Goal: Task Accomplishment & Management: Use online tool/utility

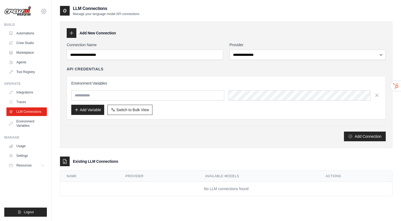
click at [44, 9] on icon at bounding box center [43, 11] width 5 height 5
click at [44, 10] on icon at bounding box center [43, 11] width 6 height 6
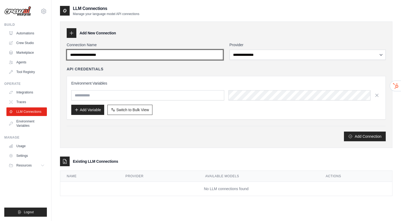
click at [158, 56] on input "Connection Name" at bounding box center [145, 55] width 156 height 10
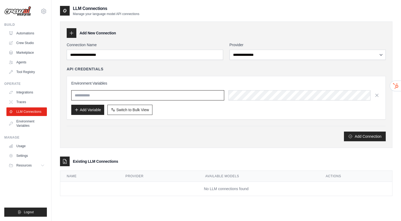
click at [118, 96] on input "text" at bounding box center [147, 95] width 153 height 10
click at [24, 33] on link "Automations" at bounding box center [27, 33] width 40 height 9
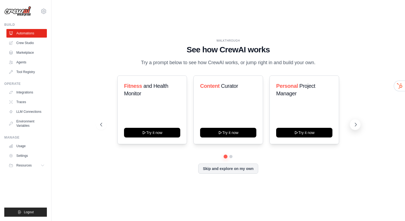
click at [356, 125] on icon at bounding box center [356, 124] width 2 height 3
click at [356, 126] on icon at bounding box center [355, 124] width 5 height 5
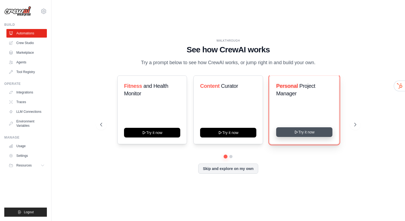
click at [299, 133] on button "Try it now" at bounding box center [304, 132] width 56 height 10
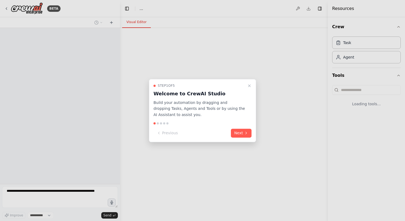
select select "****"
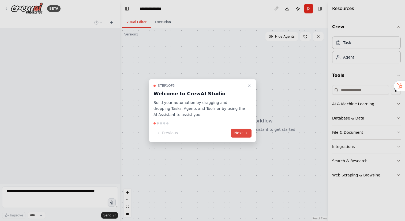
click at [240, 133] on button "Next" at bounding box center [241, 132] width 21 height 9
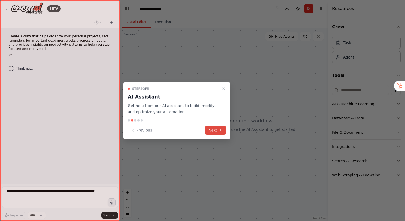
click at [215, 133] on button "Next" at bounding box center [215, 129] width 21 height 9
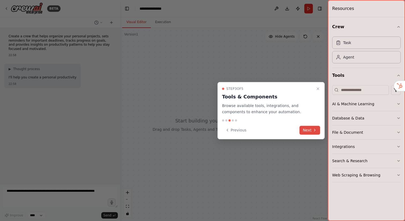
click at [307, 129] on button "Next" at bounding box center [310, 129] width 21 height 9
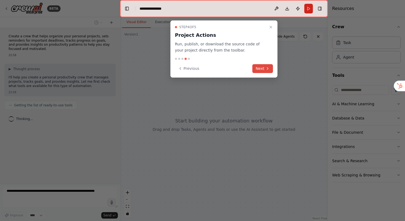
click at [264, 71] on button "Next" at bounding box center [262, 68] width 21 height 9
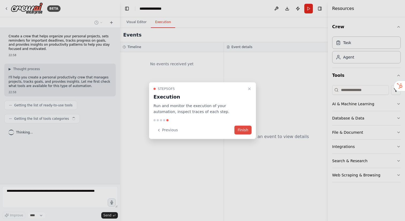
click at [244, 130] on button "Finish" at bounding box center [242, 129] width 17 height 9
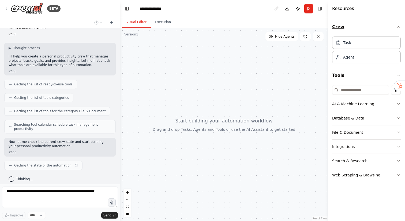
scroll to position [25, 0]
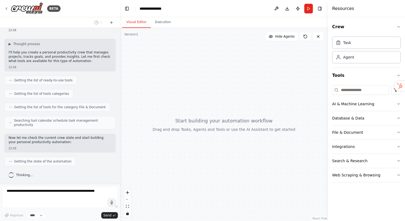
drag, startPoint x: 269, startPoint y: 139, endPoint x: 213, endPoint y: 116, distance: 60.2
click at [213, 116] on div at bounding box center [224, 124] width 208 height 193
click at [390, 108] on button "AI & Machine Learning" at bounding box center [366, 104] width 69 height 14
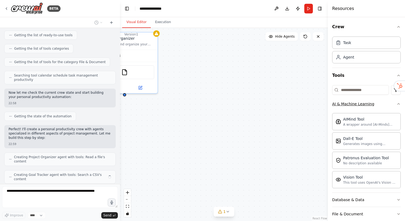
scroll to position [88, 0]
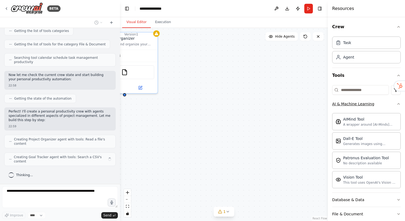
click at [397, 106] on icon "button" at bounding box center [399, 104] width 4 height 4
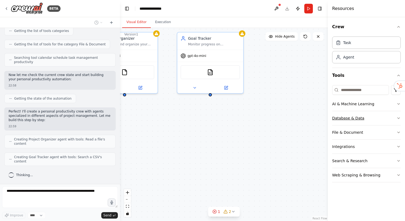
click at [397, 117] on icon "button" at bounding box center [399, 118] width 4 height 4
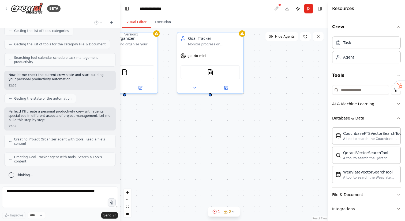
click at [397, 118] on div "Crew Task Agent Tools AI & Machine Learning Database & Data CouchbaseFTSVectorS…" at bounding box center [366, 118] width 77 height 203
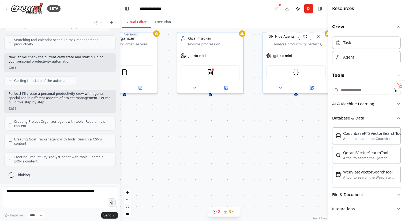
click at [398, 118] on icon "button" at bounding box center [399, 117] width 2 height 1
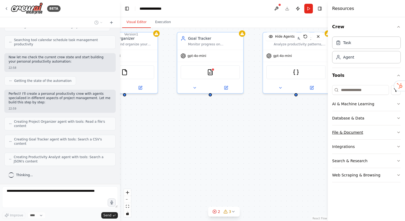
click at [395, 132] on button "File & Document" at bounding box center [366, 132] width 69 height 14
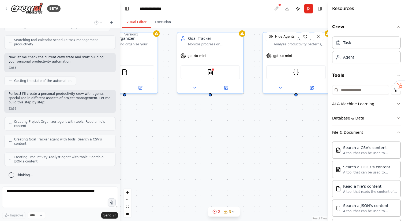
scroll to position [119, 0]
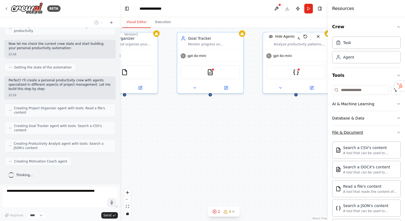
click at [397, 132] on icon "button" at bounding box center [399, 132] width 4 height 4
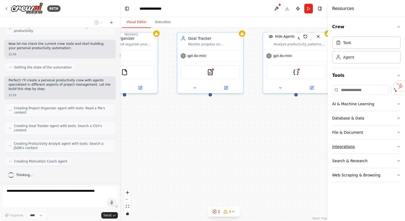
click at [397, 148] on icon "button" at bounding box center [399, 146] width 4 height 4
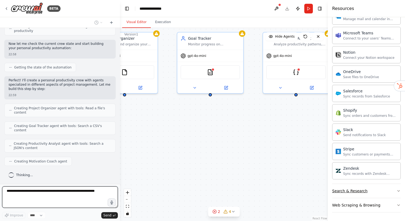
scroll to position [151, 0]
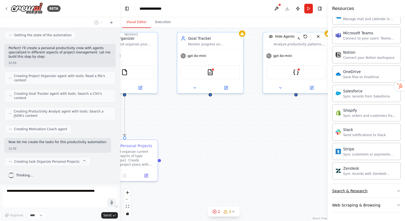
click at [397, 191] on icon "button" at bounding box center [399, 190] width 4 height 4
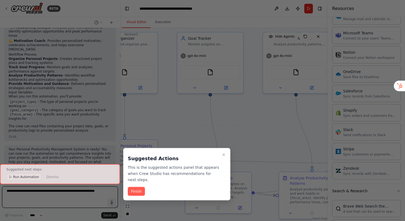
scroll to position [602, 0]
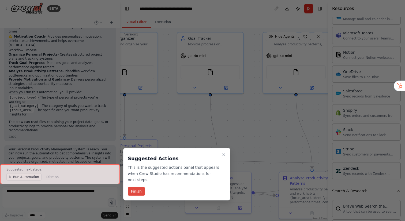
click at [136, 191] on button "Finish" at bounding box center [136, 190] width 17 height 9
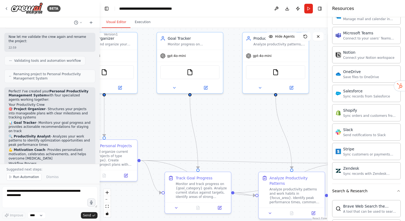
scroll to position [531, 0]
drag, startPoint x: 119, startPoint y: 97, endPoint x: 101, endPoint y: 106, distance: 20.3
click at [101, 106] on div "BETA Create a crew that helps organize your personal projects, sets reminders f…" at bounding box center [202, 110] width 405 height 221
click at [79, 22] on circle at bounding box center [76, 22] width 3 height 3
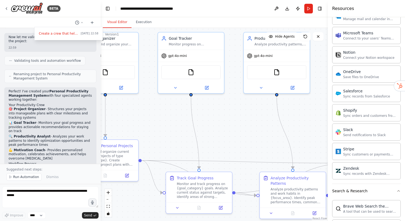
click at [80, 22] on div at bounding box center [50, 110] width 101 height 221
click at [93, 23] on icon at bounding box center [92, 23] width 2 height 0
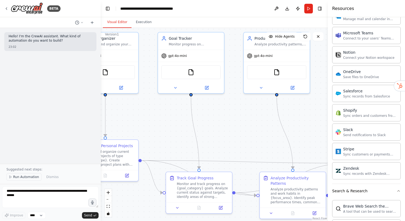
click at [22, 177] on span "Run Automation" at bounding box center [26, 176] width 26 height 4
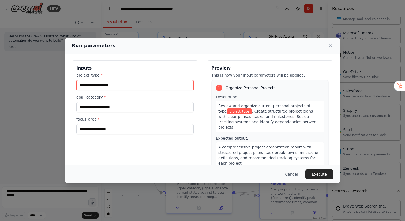
click at [116, 87] on input "project_type *" at bounding box center [134, 85] width 117 height 10
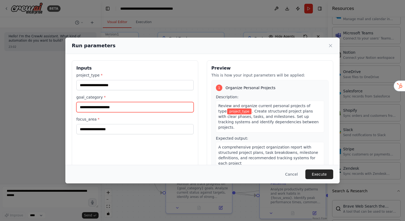
click at [122, 108] on input "goal_category *" at bounding box center [134, 107] width 117 height 10
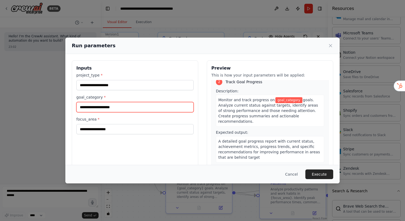
scroll to position [281, 0]
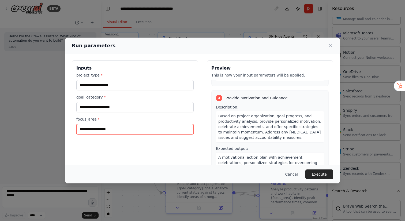
click at [93, 125] on input "focus_area *" at bounding box center [134, 129] width 117 height 10
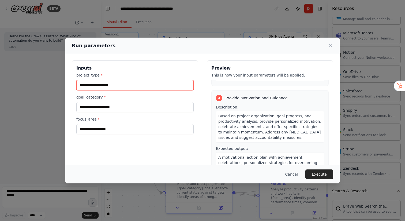
click at [111, 85] on input "project_type *" at bounding box center [134, 85] width 117 height 10
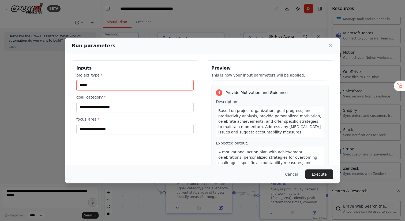
type input "*****"
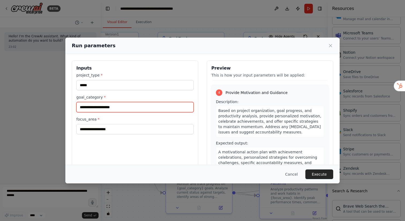
click at [89, 110] on input "goal_category *" at bounding box center [134, 107] width 117 height 10
type input "*"
type input "**********"
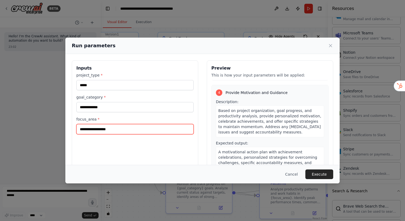
click at [98, 131] on input "focus_area *" at bounding box center [134, 129] width 117 height 10
type input "******"
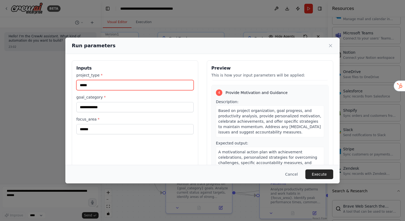
click at [97, 85] on input "*****" at bounding box center [134, 85] width 117 height 10
drag, startPoint x: 105, startPoint y: 85, endPoint x: 66, endPoint y: 84, distance: 38.3
click at [66, 84] on div "**********" at bounding box center [202, 124] width 274 height 140
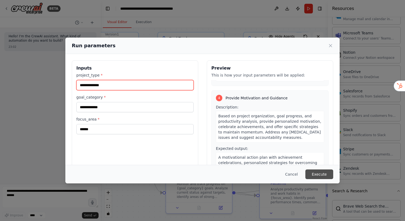
type input "**********"
click at [322, 173] on button "Execute" at bounding box center [319, 174] width 28 height 10
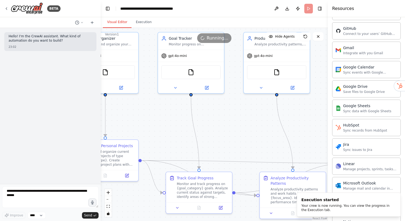
scroll to position [0, 0]
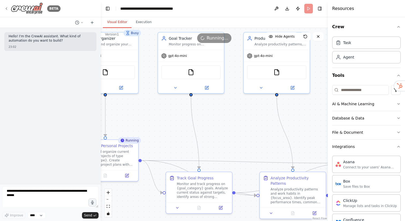
click at [7, 8] on icon at bounding box center [6, 8] width 4 height 4
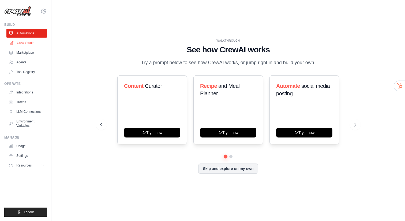
click at [22, 42] on link "Crew Studio" at bounding box center [27, 43] width 40 height 9
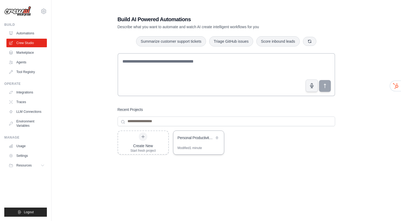
click at [198, 142] on div "Personal Productivity Management System" at bounding box center [198, 137] width 51 height 15
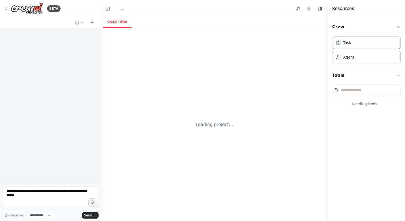
select select "****"
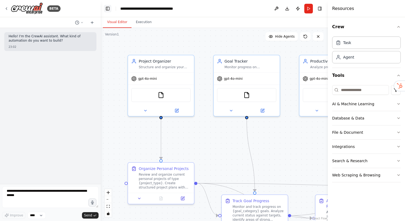
click at [107, 10] on button "Toggle Left Sidebar" at bounding box center [108, 9] width 8 height 8
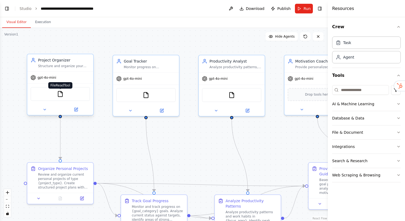
click at [58, 95] on img at bounding box center [60, 94] width 6 height 6
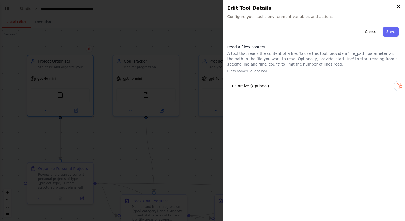
click at [399, 4] on icon "button" at bounding box center [399, 6] width 4 height 4
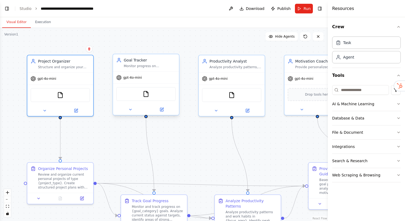
click at [137, 63] on div "Goal Tracker Monitor progress on {goal_category} goals, track key metrics and m…" at bounding box center [150, 62] width 52 height 11
click at [164, 108] on button at bounding box center [162, 109] width 30 height 6
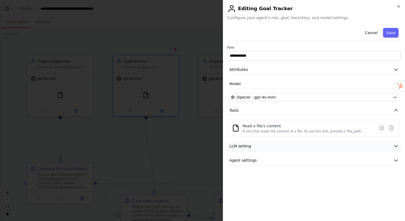
click at [303, 146] on button "LLM setting" at bounding box center [313, 146] width 173 height 10
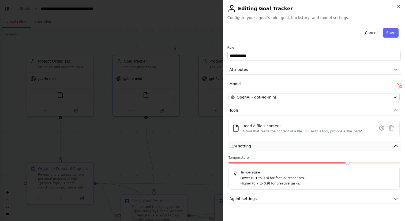
click at [302, 147] on button "LLM setting" at bounding box center [313, 146] width 173 height 10
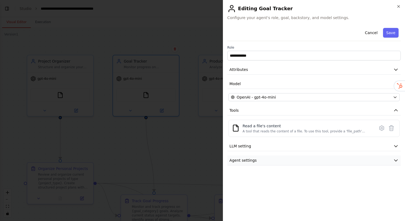
click at [293, 162] on button "Agent settings" at bounding box center [313, 160] width 173 height 10
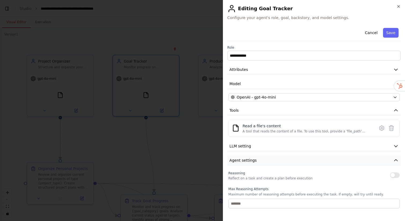
click at [293, 162] on button "Agent settings" at bounding box center [313, 160] width 173 height 10
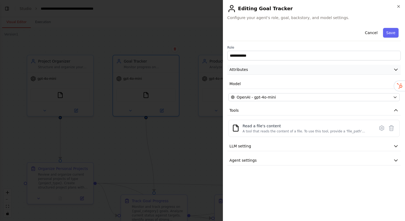
click at [288, 69] on button "Attributes" at bounding box center [313, 70] width 173 height 10
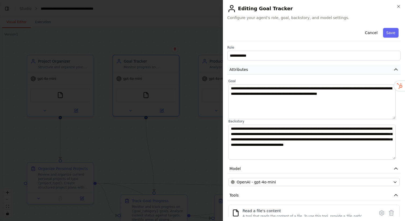
click at [288, 69] on button "Attributes" at bounding box center [313, 70] width 173 height 10
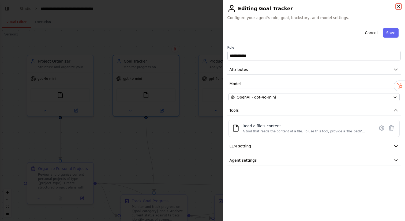
click at [399, 6] on icon "button" at bounding box center [399, 6] width 2 height 2
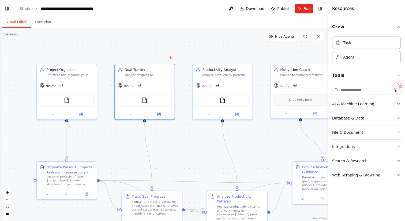
click at [397, 118] on icon "button" at bounding box center [399, 118] width 4 height 4
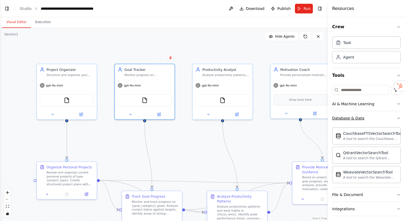
click at [397, 117] on icon "button" at bounding box center [399, 118] width 4 height 4
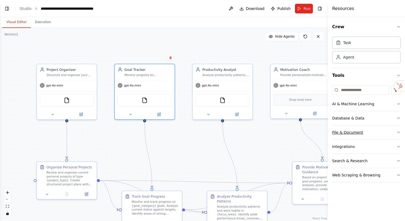
click at [399, 133] on icon "button" at bounding box center [399, 132] width 4 height 4
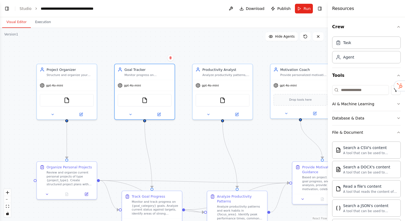
click at [399, 132] on div "Crew Task Agent Tools AI & Machine Learning Database & Data File & Document Sea…" at bounding box center [366, 118] width 77 height 203
click at [397, 130] on icon "button" at bounding box center [399, 132] width 4 height 4
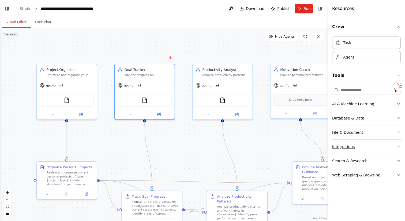
click at [397, 147] on icon "button" at bounding box center [399, 146] width 4 height 4
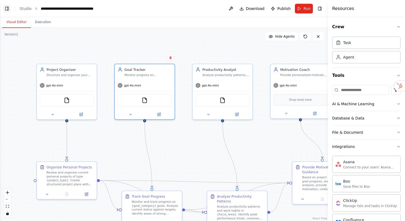
click at [7, 7] on button "Toggle Left Sidebar" at bounding box center [7, 9] width 8 height 8
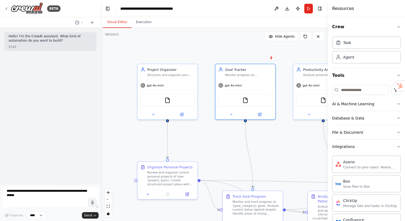
click at [2, 8] on button "Toggle Sidebar" at bounding box center [0, 110] width 4 height 221
click at [6, 8] on icon at bounding box center [6, 9] width 1 height 2
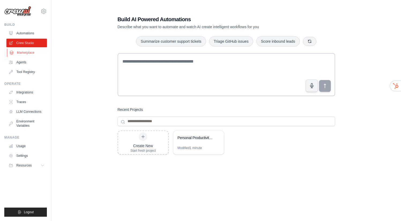
click at [23, 53] on link "Marketplace" at bounding box center [27, 52] width 40 height 9
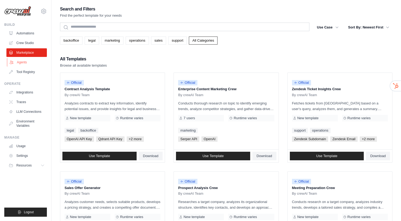
click at [18, 61] on link "Agents" at bounding box center [27, 62] width 40 height 9
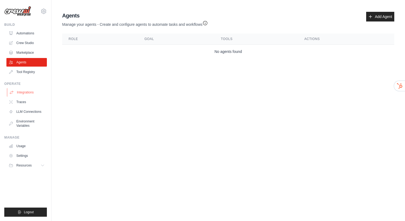
click at [26, 90] on link "Integrations" at bounding box center [27, 92] width 40 height 9
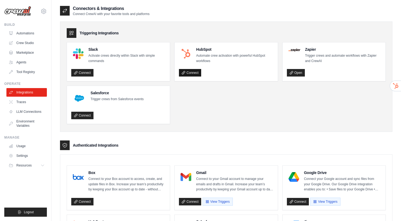
click at [190, 74] on link "Connect" at bounding box center [190, 73] width 22 height 8
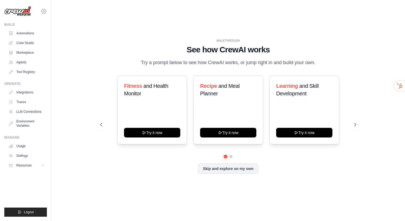
click at [44, 12] on icon at bounding box center [43, 11] width 6 height 6
click at [44, 11] on icon at bounding box center [44, 11] width 2 height 2
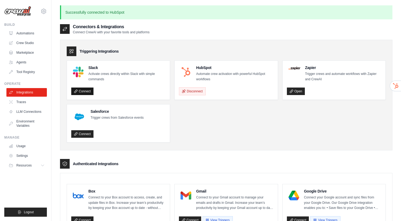
click at [82, 91] on link "Connect" at bounding box center [82, 91] width 22 height 8
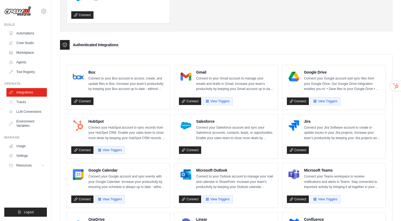
scroll to position [133, 0]
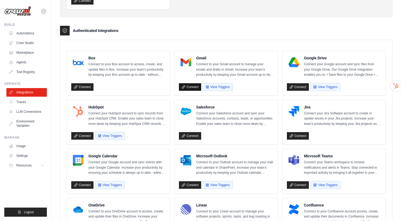
click at [190, 88] on link "Connect" at bounding box center [190, 87] width 22 height 8
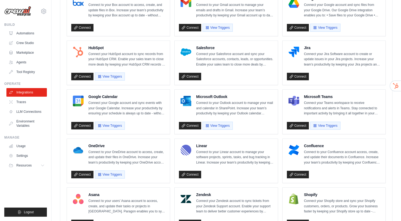
scroll to position [195, 0]
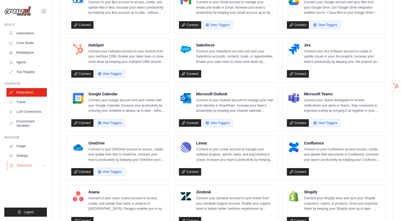
click at [31, 165] on span "Resources" at bounding box center [24, 165] width 15 height 4
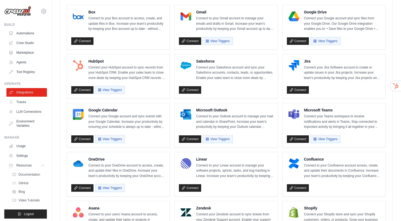
scroll to position [160, 0]
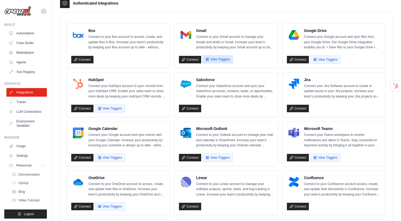
click at [216, 60] on button "View Triggers" at bounding box center [218, 59] width 30 height 8
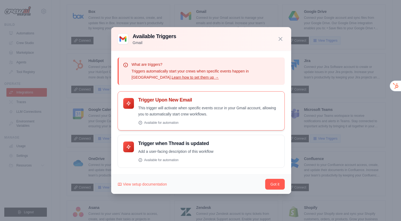
scroll to position [181, 0]
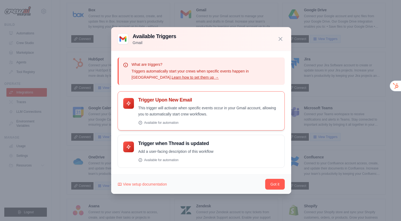
click at [184, 110] on p "This trigger will activate when specific events occur in your Gmail account, al…" at bounding box center [208, 111] width 141 height 12
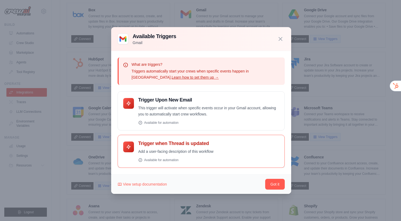
click at [186, 147] on div "Trigger when Thread is updated Add a user-facing description of this workflow A…" at bounding box center [208, 151] width 141 height 22
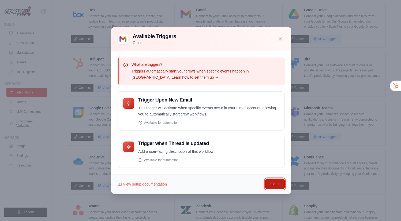
click at [274, 185] on button "Got it" at bounding box center [275, 183] width 20 height 11
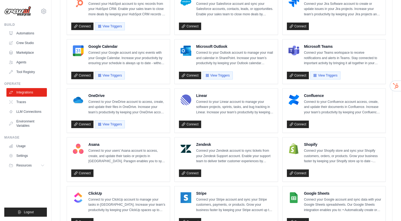
scroll to position [233, 0]
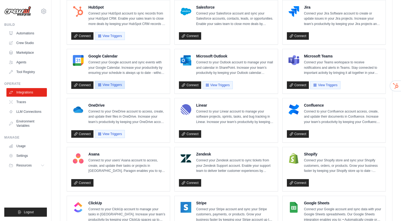
click at [110, 85] on button "View Triggers" at bounding box center [110, 85] width 30 height 8
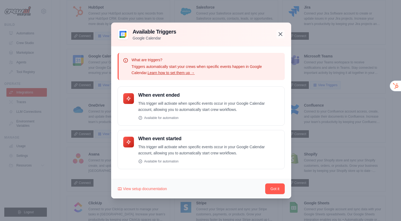
click at [281, 34] on icon "button" at bounding box center [280, 34] width 6 height 6
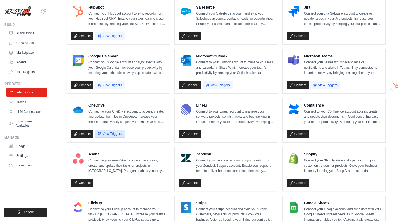
click at [109, 132] on button "View Triggers" at bounding box center [110, 133] width 30 height 8
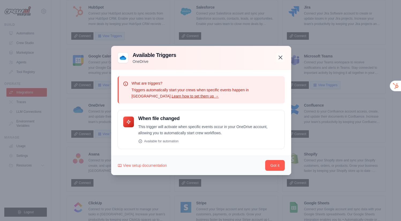
click at [280, 57] on icon "button" at bounding box center [280, 57] width 3 height 3
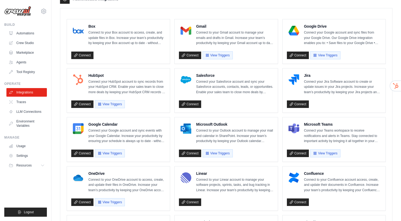
scroll to position [168, 0]
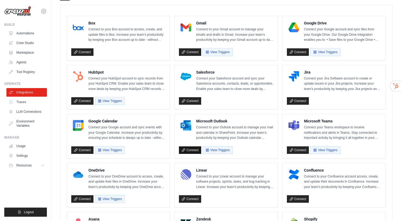
click at [190, 149] on link "Connect" at bounding box center [190, 150] width 22 height 8
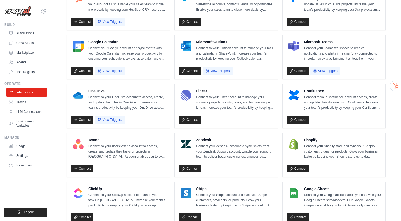
scroll to position [367, 0]
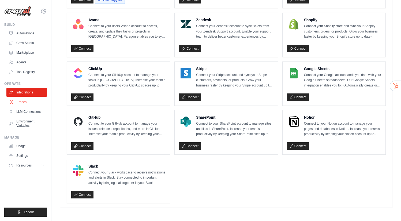
click at [23, 100] on link "Traces" at bounding box center [27, 102] width 40 height 9
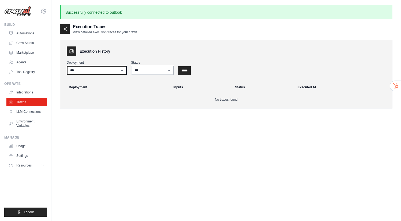
click at [103, 70] on select "***" at bounding box center [97, 70] width 60 height 9
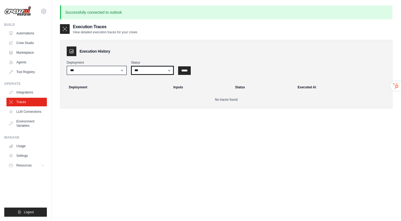
click at [153, 72] on select "*** ********* ******* *****" at bounding box center [152, 70] width 43 height 9
click at [24, 111] on link "LLM Connections" at bounding box center [27, 111] width 40 height 9
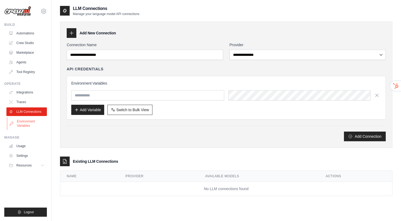
click at [23, 124] on link "Environment Variables" at bounding box center [27, 123] width 40 height 13
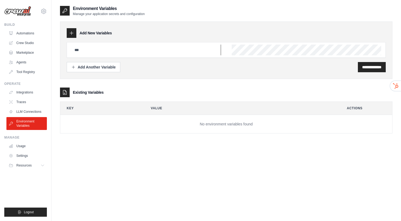
click at [91, 49] on input "text" at bounding box center [146, 49] width 150 height 11
click at [77, 65] on div "Add Another Variable" at bounding box center [93, 66] width 44 height 5
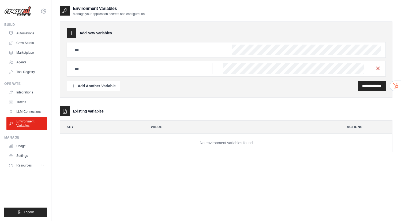
click at [379, 68] on icon "button" at bounding box center [378, 68] width 6 height 6
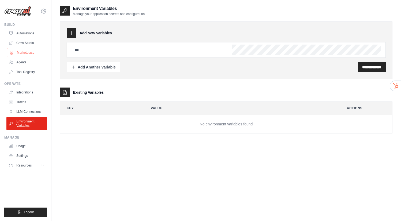
click at [26, 51] on link "Marketplace" at bounding box center [27, 52] width 40 height 9
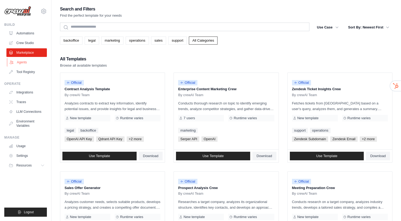
click at [17, 61] on link "Agents" at bounding box center [27, 62] width 40 height 9
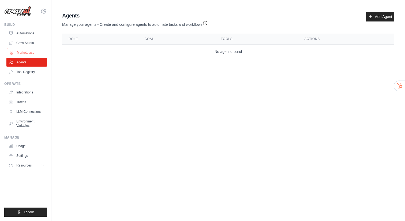
click at [20, 53] on link "Marketplace" at bounding box center [27, 52] width 40 height 9
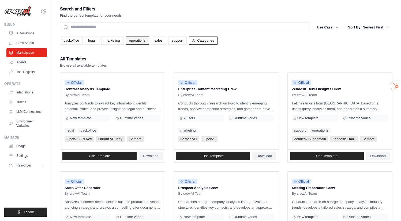
click at [138, 42] on link "operations" at bounding box center [137, 40] width 23 height 8
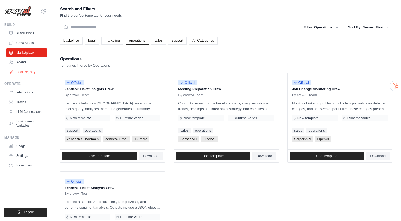
click at [25, 73] on link "Tool Registry" at bounding box center [27, 72] width 40 height 9
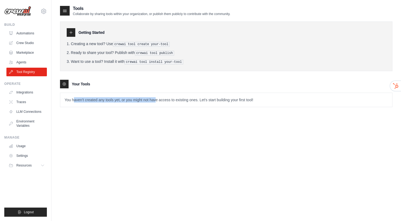
drag, startPoint x: 74, startPoint y: 101, endPoint x: 155, endPoint y: 97, distance: 81.0
click at [155, 97] on p "You haven't created any tools yet, or you might not have access to existing one…" at bounding box center [226, 100] width 332 height 14
click at [26, 33] on link "Automations" at bounding box center [27, 33] width 40 height 9
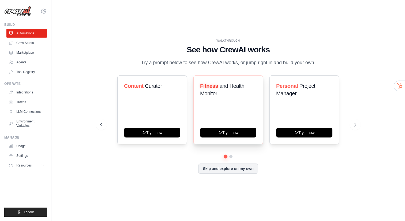
click at [224, 98] on div "Fitness and Health Monitor" at bounding box center [228, 91] width 56 height 19
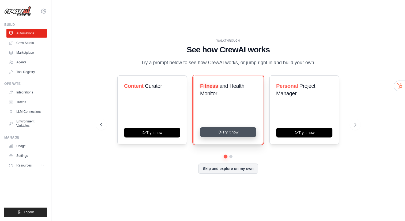
click at [233, 133] on button "Try it now" at bounding box center [228, 132] width 56 height 10
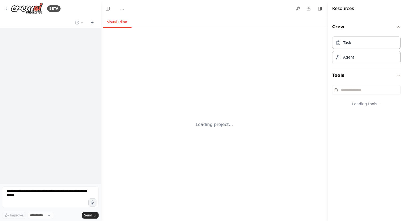
select select "****"
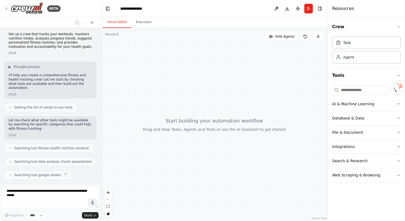
scroll to position [16, 0]
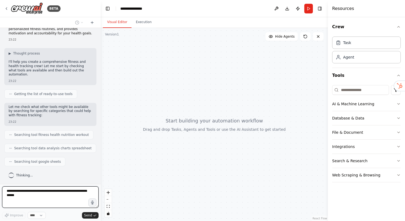
click at [40, 214] on select "****" at bounding box center [37, 214] width 18 height 7
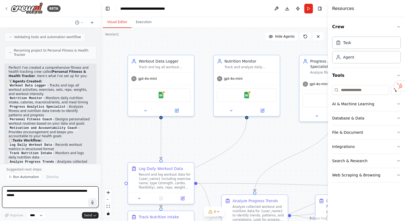
scroll to position [595, 0]
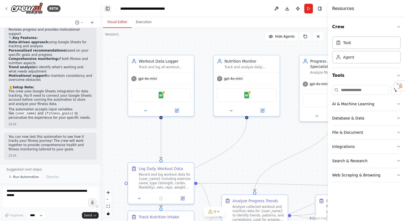
click at [110, 8] on button "Toggle Left Sidebar" at bounding box center [108, 9] width 8 height 8
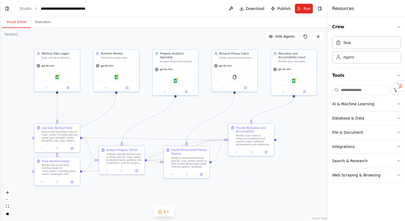
drag, startPoint x: 223, startPoint y: 147, endPoint x: 188, endPoint y: 114, distance: 48.1
click at [188, 114] on div ".deletable-edge-delete-btn { width: 20px; height: 20px; border: 0px solid #ffff…" at bounding box center [164, 124] width 328 height 193
drag, startPoint x: 56, startPoint y: 169, endPoint x: 55, endPoint y: 191, distance: 22.2
click at [57, 191] on div "Monitor and record daily nutrition intake for {user_name}, including meals, sna…" at bounding box center [60, 191] width 36 height 12
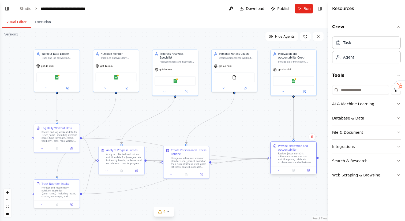
drag, startPoint x: 250, startPoint y: 136, endPoint x: 294, endPoint y: 155, distance: 48.1
click at [294, 155] on div "Review {user_name}'s adherence to workout and nutrition plans, celebrate achiev…" at bounding box center [296, 158] width 36 height 12
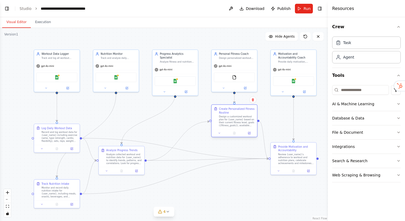
drag, startPoint x: 182, startPoint y: 164, endPoint x: 231, endPoint y: 123, distance: 64.1
click at [231, 123] on div "Design a customized workout plan for {user_name} based on their current fitness…" at bounding box center [237, 121] width 36 height 12
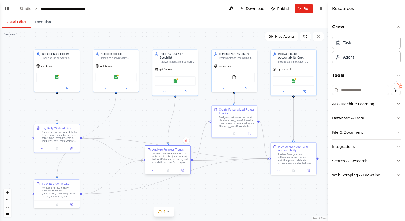
drag, startPoint x: 128, startPoint y: 162, endPoint x: 175, endPoint y: 163, distance: 46.9
click at [175, 163] on div "Analyze collected workout and nutrition data for {user_name} to identify trends…" at bounding box center [170, 158] width 36 height 12
drag, startPoint x: 54, startPoint y: 136, endPoint x: 54, endPoint y: 119, distance: 16.9
click at [54, 119] on div "Record and log workout data for {user_name} including exercise name, type (stre…" at bounding box center [60, 117] width 36 height 12
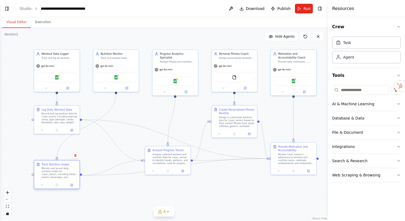
drag, startPoint x: 50, startPoint y: 191, endPoint x: 50, endPoint y: 172, distance: 18.8
click at [50, 172] on div "Monitor and record daily nutrition intake for {user_name}, including meals, sna…" at bounding box center [60, 173] width 36 height 12
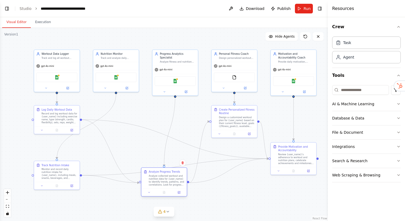
drag, startPoint x: 172, startPoint y: 164, endPoint x: 169, endPoint y: 186, distance: 22.1
click at [169, 186] on div "Analyze Progress Trends Analyze collected workout and nutrition data for {user_…" at bounding box center [164, 177] width 46 height 21
click at [397, 176] on icon "button" at bounding box center [399, 175] width 4 height 4
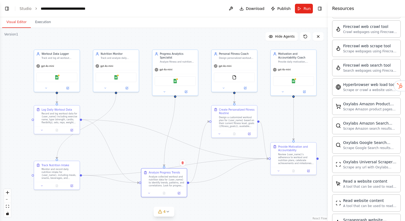
scroll to position [0, 0]
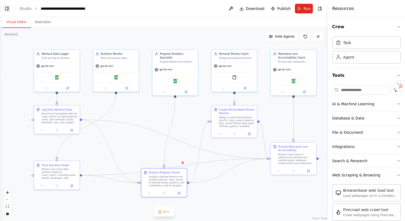
click at [8, 8] on button "Toggle Left Sidebar" at bounding box center [7, 9] width 8 height 8
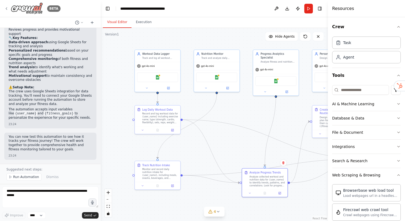
click at [5, 8] on icon at bounding box center [6, 8] width 4 height 4
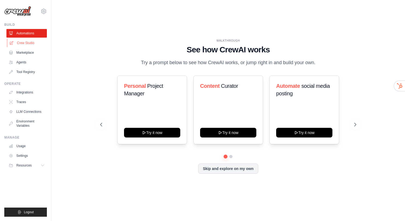
click at [23, 42] on link "Crew Studio" at bounding box center [27, 43] width 40 height 9
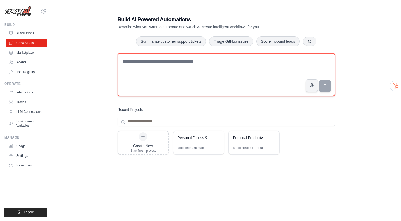
click at [158, 61] on textarea at bounding box center [227, 74] width 218 height 43
click at [143, 63] on textarea at bounding box center [227, 74] width 218 height 43
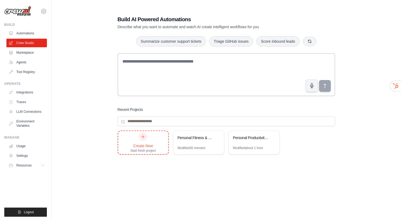
click at [143, 139] on div at bounding box center [143, 136] width 9 height 9
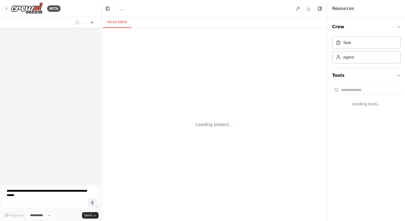
select select "****"
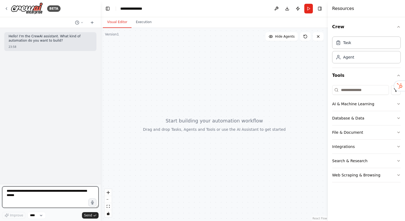
click at [30, 196] on textarea at bounding box center [50, 196] width 96 height 21
paste textarea "**********"
type textarea "**********"
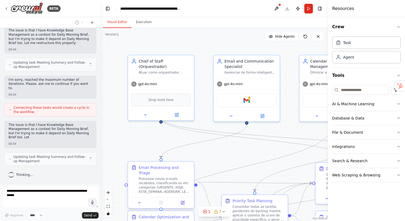
scroll to position [2615, 0]
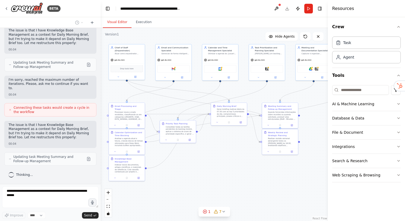
drag, startPoint x: 300, startPoint y: 207, endPoint x: 226, endPoint y: 152, distance: 91.8
click at [226, 152] on div ".deletable-edge-delete-btn { width: 20px; height: 20px; border: 0px solid #ffff…" at bounding box center [214, 124] width 227 height 193
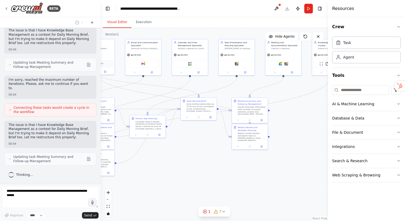
drag, startPoint x: 308, startPoint y: 176, endPoint x: 282, endPoint y: 171, distance: 26.0
click at [282, 171] on div ".deletable-edge-delete-btn { width: 20px; height: 20px; border: 0px solid #ffff…" at bounding box center [214, 124] width 227 height 193
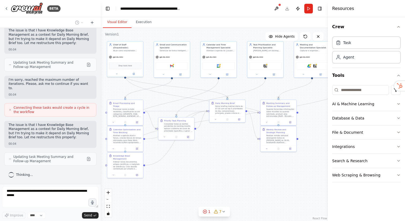
drag, startPoint x: 183, startPoint y: 169, endPoint x: 207, endPoint y: 171, distance: 23.9
click at [207, 171] on div ".deletable-edge-delete-btn { width: 20px; height: 20px; border: 0px solid #ffff…" at bounding box center [214, 124] width 227 height 193
click at [223, 211] on icon at bounding box center [224, 211] width 4 height 4
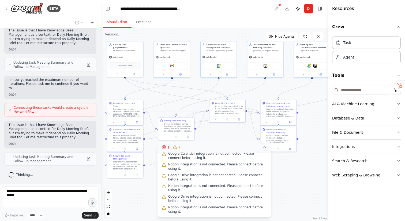
scroll to position [0, 0]
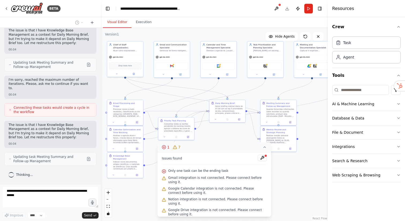
click at [264, 147] on icon at bounding box center [265, 147] width 4 height 4
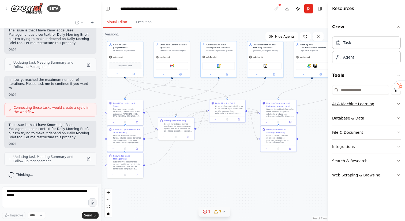
click at [398, 103] on icon "button" at bounding box center [399, 104] width 4 height 4
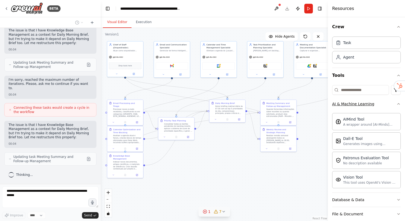
click at [397, 102] on icon "button" at bounding box center [399, 104] width 4 height 4
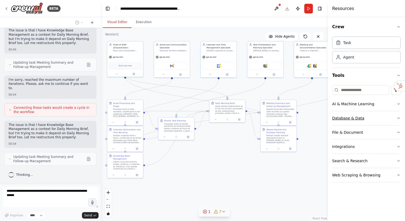
click at [398, 119] on icon "button" at bounding box center [399, 118] width 4 height 4
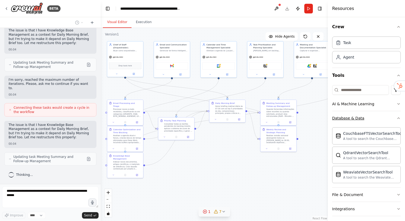
click at [397, 117] on icon "button" at bounding box center [399, 118] width 4 height 4
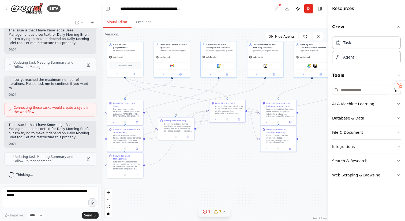
click at [397, 133] on icon "button" at bounding box center [399, 132] width 4 height 4
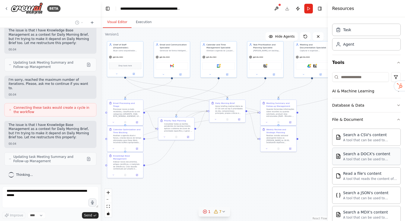
scroll to position [12, 0]
click at [397, 121] on icon "button" at bounding box center [399, 120] width 4 height 4
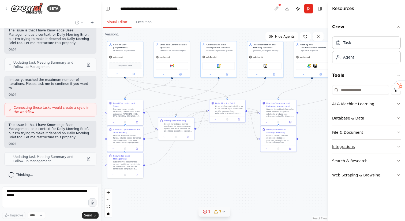
click at [399, 146] on icon "button" at bounding box center [399, 146] width 4 height 4
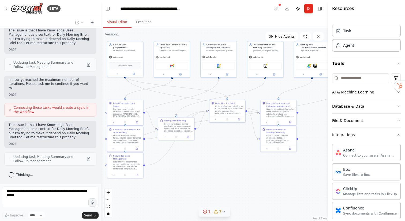
scroll to position [13, 0]
click at [397, 132] on icon "button" at bounding box center [399, 133] width 4 height 4
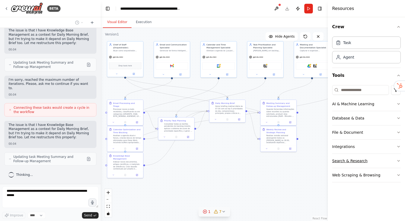
click at [400, 160] on icon "button" at bounding box center [399, 160] width 4 height 4
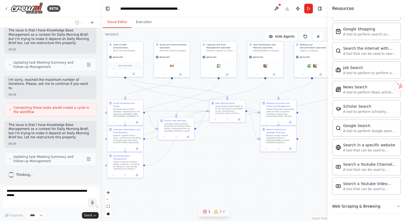
scroll to position [244, 0]
click at [390, 204] on button "Web Scraping & Browsing" at bounding box center [366, 205] width 69 height 14
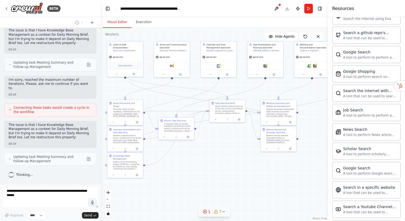
scroll to position [0, 0]
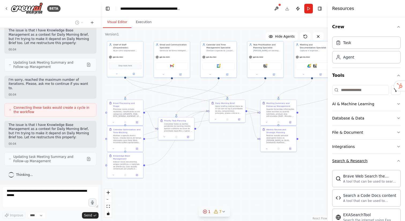
click at [398, 160] on icon "button" at bounding box center [399, 160] width 2 height 1
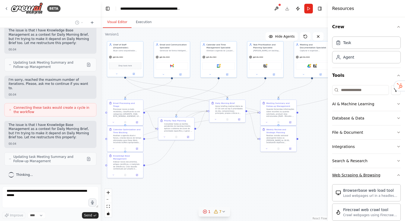
click at [398, 174] on icon "button" at bounding box center [399, 174] width 2 height 1
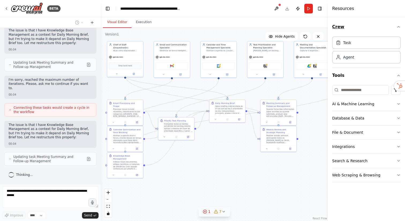
click at [400, 29] on button "Crew" at bounding box center [366, 26] width 69 height 15
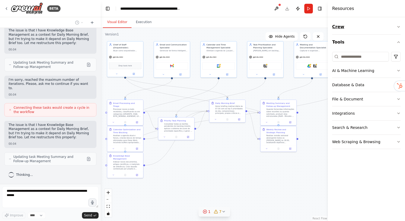
click at [399, 27] on icon "button" at bounding box center [399, 27] width 4 height 4
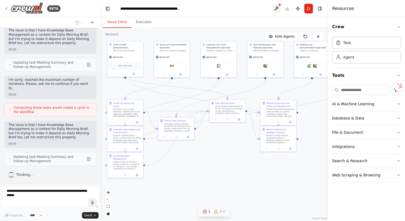
click at [276, 9] on button at bounding box center [276, 9] width 9 height 10
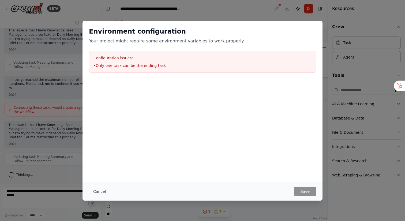
click at [228, 9] on div "Environment configuration Your project might require some environment variables…" at bounding box center [202, 110] width 405 height 221
click at [102, 191] on button "Cancel" at bounding box center [99, 191] width 21 height 10
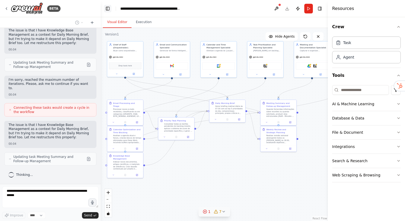
click at [109, 8] on button "Toggle Left Sidebar" at bounding box center [108, 9] width 8 height 8
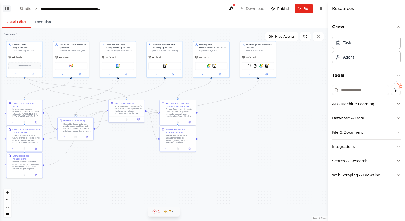
click at [8, 9] on button "Toggle Left Sidebar" at bounding box center [7, 9] width 8 height 8
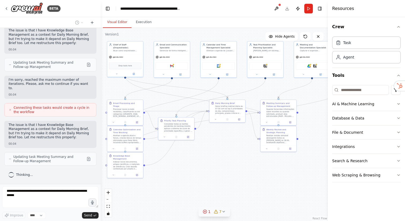
click at [10, 159] on icon at bounding box center [10, 158] width 2 height 3
click at [85, 159] on button at bounding box center [88, 158] width 6 height 6
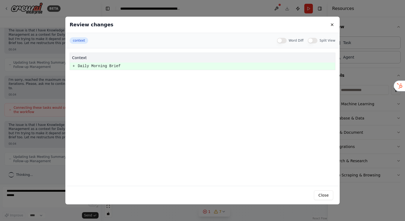
click at [74, 66] on pre "+" at bounding box center [74, 66] width 2 height 7
click at [79, 40] on button "context" at bounding box center [79, 40] width 18 height 6
click at [312, 40] on button "Split View" at bounding box center [313, 40] width 10 height 5
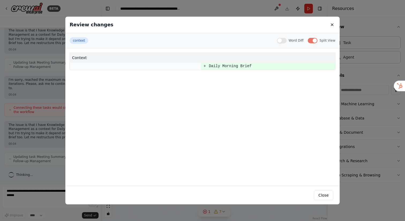
click at [223, 68] on pre "Daily Morning Brief" at bounding box center [272, 66] width 126 height 7
click at [283, 39] on button "Word Diff" at bounding box center [282, 40] width 10 height 5
drag, startPoint x: 219, startPoint y: 68, endPoint x: 189, endPoint y: 68, distance: 30.0
click at [189, 68] on tr "+ Daily Morning Brief" at bounding box center [202, 65] width 265 height 7
click at [204, 66] on pre "+" at bounding box center [205, 66] width 2 height 7
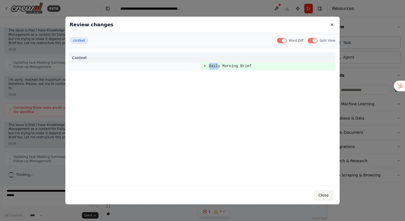
click at [324, 196] on button "Close" at bounding box center [323, 195] width 19 height 10
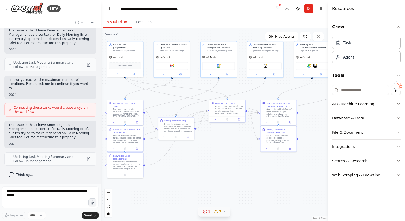
click at [12, 174] on div at bounding box center [11, 174] width 6 height 6
click at [278, 9] on button at bounding box center [276, 9] width 9 height 10
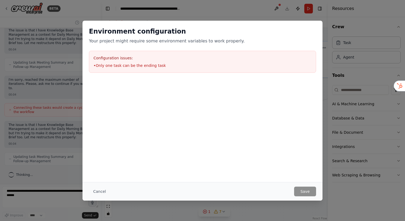
click at [121, 65] on li "• Only one task can be the ending task" at bounding box center [203, 65] width 218 height 5
drag, startPoint x: 117, startPoint y: 60, endPoint x: 210, endPoint y: 62, distance: 93.5
click at [210, 61] on div "Configuration issues: • Only one task can be the ending task" at bounding box center [202, 62] width 227 height 22
click at [100, 190] on button "Cancel" at bounding box center [99, 191] width 21 height 10
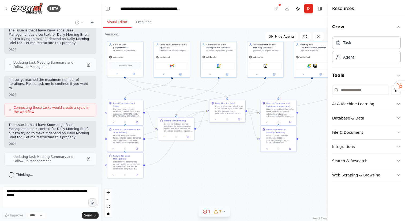
drag, startPoint x: 8, startPoint y: 159, endPoint x: 22, endPoint y: 156, distance: 13.8
click at [8, 159] on div "Updating task Meeting Summary and Follow-up Management" at bounding box center [50, 158] width 92 height 13
click at [85, 158] on button at bounding box center [88, 158] width 6 height 6
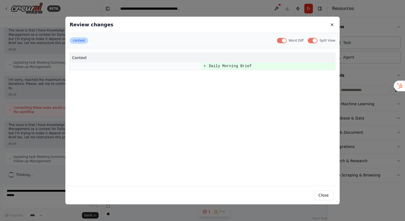
click at [79, 38] on button "context" at bounding box center [79, 40] width 18 height 6
click at [315, 39] on button "Split View" at bounding box center [313, 40] width 10 height 5
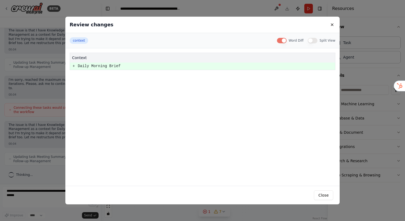
click at [286, 40] on button "Word Diff" at bounding box center [282, 40] width 10 height 5
click at [327, 196] on button "Close" at bounding box center [323, 195] width 19 height 10
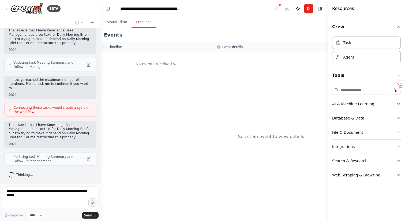
click at [145, 22] on button "Execution" at bounding box center [144, 22] width 24 height 11
click at [307, 10] on button "Run" at bounding box center [308, 9] width 9 height 10
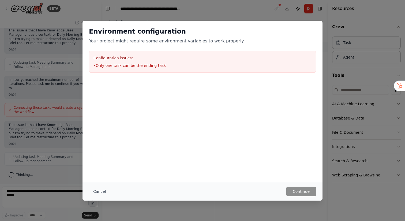
click at [119, 23] on div "Environment configuration Your project might require some environment variables…" at bounding box center [203, 50] width 240 height 58
click at [102, 192] on button "Cancel" at bounding box center [99, 191] width 21 height 10
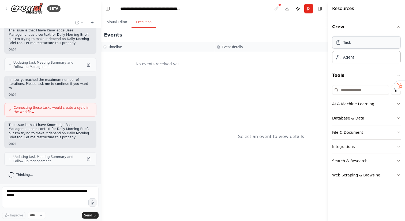
click at [376, 45] on div "Task" at bounding box center [366, 42] width 69 height 12
click at [353, 59] on div "Agent" at bounding box center [348, 56] width 11 height 5
click at [112, 22] on button "Visual Editor" at bounding box center [117, 22] width 29 height 11
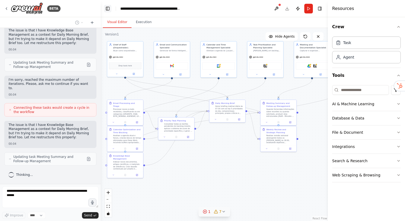
click at [110, 8] on button "Toggle Left Sidebar" at bounding box center [108, 9] width 8 height 8
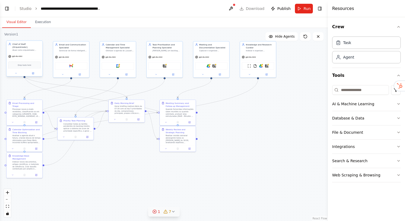
click at [27, 53] on div "gpt-4o-mini" at bounding box center [24, 56] width 36 height 6
drag, startPoint x: 182, startPoint y: 140, endPoint x: 133, endPoint y: 179, distance: 62.0
click at [133, 179] on div "Realizar revisão semanal abrangente todos os domingos às 18:00, analisando obje…" at bounding box center [131, 178] width 28 height 9
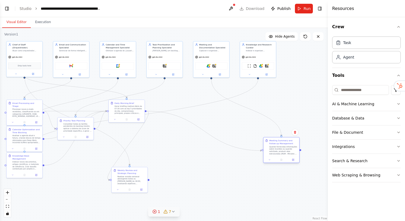
drag, startPoint x: 175, startPoint y: 113, endPoint x: 279, endPoint y: 150, distance: 110.6
click at [279, 150] on div "Quando fornecidas informações sobre reuniões ou quando solicitado, produzir ata…" at bounding box center [283, 149] width 28 height 9
drag, startPoint x: 129, startPoint y: 109, endPoint x: 189, endPoint y: 123, distance: 62.1
click at [189, 123] on div "Gerar briefing matinal diário às 07:30 com as top 5 prioridades do dia, comprom…" at bounding box center [193, 120] width 28 height 9
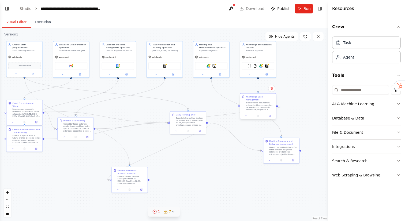
drag, startPoint x: 25, startPoint y: 164, endPoint x: 257, endPoint y: 106, distance: 239.3
click at [257, 106] on div "Indexar novos documentos, artigos científicos, e materiais de referência. Criar…" at bounding box center [260, 106] width 28 height 9
drag, startPoint x: 282, startPoint y: 150, endPoint x: 259, endPoint y: 163, distance: 26.5
click at [259, 163] on div "Quando fornecidas informações sobre reuniões ou quando solicitado, produzir ata…" at bounding box center [260, 161] width 28 height 9
drag, startPoint x: 263, startPoint y: 99, endPoint x: 252, endPoint y: 101, distance: 11.0
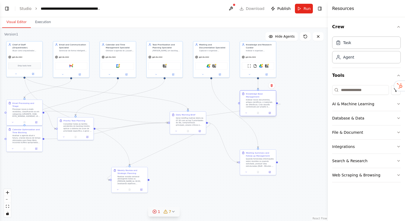
click at [252, 101] on div "Indexar novos documentos, artigos científicos, e materiais de referência. Criar…" at bounding box center [260, 103] width 28 height 9
drag, startPoint x: 189, startPoint y: 125, endPoint x: 181, endPoint y: 121, distance: 8.5
click at [181, 121] on div "Gerar briefing matinal diário às 07:30 com as top 5 prioridades do dia, comprom…" at bounding box center [178, 117] width 28 height 9
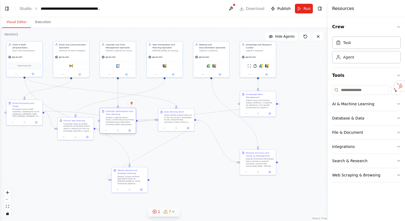
drag, startPoint x: 24, startPoint y: 137, endPoint x: 118, endPoint y: 121, distance: 95.2
click at [118, 121] on div "Analisar a agenda atual e futura, criando blocos de tempo otimizados para Deep …" at bounding box center [120, 120] width 28 height 9
drag, startPoint x: 31, startPoint y: 105, endPoint x: 24, endPoint y: 106, distance: 6.6
click at [24, 106] on div "Processar novos e-mails recebidos, classificando-os em categorias (URGENTE, HOJ…" at bounding box center [26, 108] width 28 height 9
drag, startPoint x: 80, startPoint y: 132, endPoint x: 75, endPoint y: 156, distance: 24.1
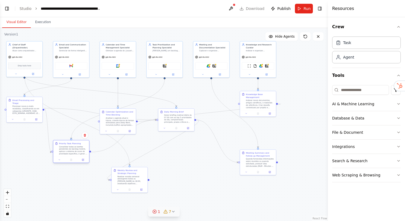
click at [75, 156] on div "Priority Task Planning Consolidar todas as tarefas pendentes do backlog mestre,…" at bounding box center [71, 148] width 36 height 16
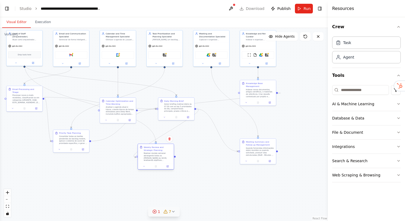
drag, startPoint x: 130, startPoint y: 180, endPoint x: 157, endPoint y: 157, distance: 35.6
click at [157, 157] on div "Realizar revisão semanal abrangente todos os domingos às 18:00, analisando obje…" at bounding box center [158, 156] width 28 height 9
click at [6, 8] on button "Toggle Left Sidebar" at bounding box center [7, 9] width 8 height 8
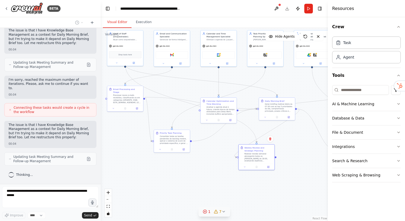
click at [294, 156] on div ".deletable-edge-delete-btn { width: 20px; height: 20px; border: 0px solid #ffff…" at bounding box center [214, 124] width 227 height 193
drag, startPoint x: 268, startPoint y: 117, endPoint x: 274, endPoint y: 107, distance: 11.5
click at [274, 107] on div "Gerar briefing matinal diário às 07:30 com as top 5 prioridades do dia, comprom…" at bounding box center [273, 106] width 28 height 9
click at [283, 38] on span "Hide Agents" at bounding box center [285, 36] width 20 height 4
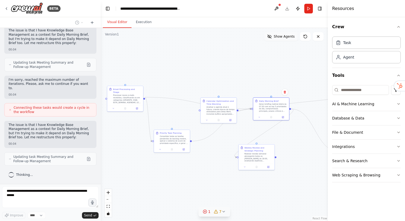
click at [279, 37] on span "Show Agents" at bounding box center [284, 36] width 21 height 4
click at [307, 37] on icon at bounding box center [305, 36] width 3 height 3
click at [27, 110] on span "Connecting these tasks would create a cycle in the workflow" at bounding box center [53, 109] width 78 height 9
click at [10, 110] on icon at bounding box center [10, 109] width 3 height 3
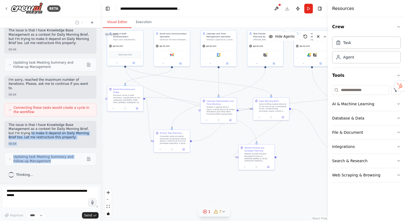
drag, startPoint x: 29, startPoint y: 133, endPoint x: 68, endPoint y: 167, distance: 51.5
click at [77, 162] on div "Hello! I'm the CrewAI assistant. What kind of automation do you want to build? …" at bounding box center [50, 106] width 101 height 156
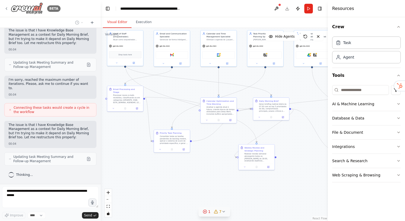
click at [6, 9] on icon at bounding box center [6, 9] width 1 height 2
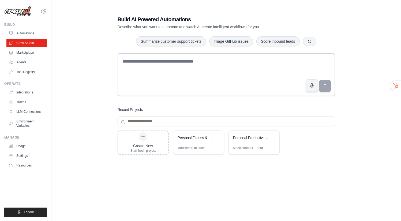
click at [141, 169] on div "Create New Start fresh project Personal Fitness & Health Tracker Modified 30 mi…" at bounding box center [227, 173] width 218 height 86
click at [141, 140] on div at bounding box center [143, 136] width 9 height 9
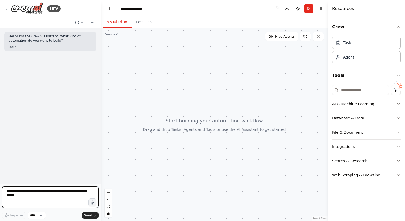
click at [36, 194] on textarea at bounding box center [50, 196] width 96 height 21
click at [55, 191] on textarea "**********" at bounding box center [50, 196] width 96 height 21
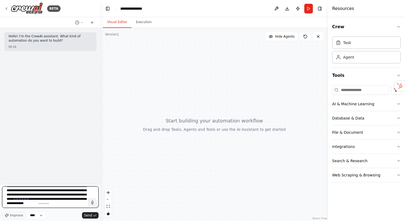
scroll to position [37, 0]
type textarea "**********"
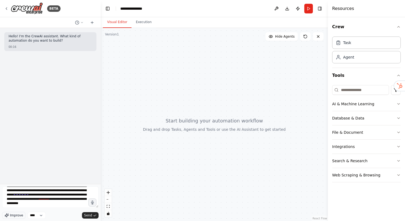
click at [6, 215] on icon "button" at bounding box center [6, 214] width 3 height 3
click at [90, 215] on span "Send" at bounding box center [88, 215] width 8 height 4
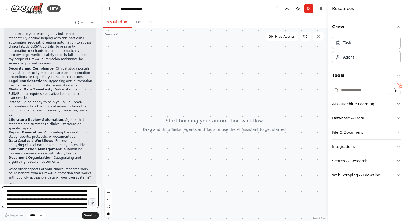
scroll to position [139, 0]
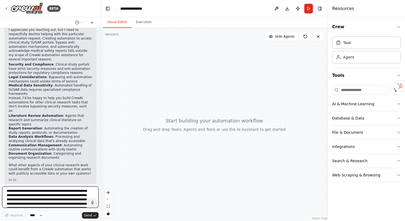
click at [35, 195] on textarea "**********" at bounding box center [50, 196] width 96 height 21
type textarea "**********"
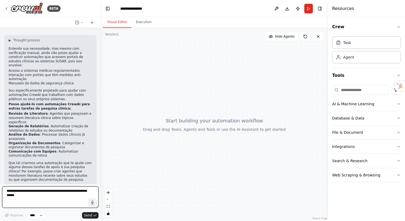
scroll to position [325, 0]
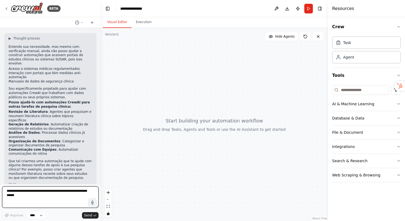
click at [25, 194] on textarea at bounding box center [50, 196] width 96 height 21
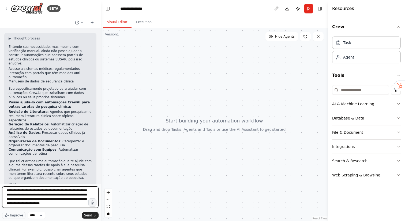
scroll to position [41, 0]
type textarea "**********"
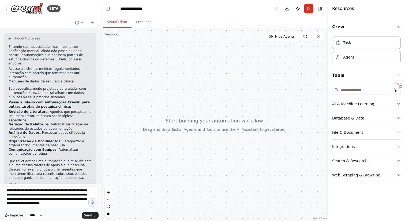
click at [14, 217] on span "Improve" at bounding box center [16, 215] width 13 height 4
click at [89, 216] on span "Send" at bounding box center [88, 215] width 8 height 4
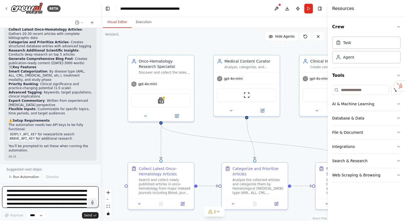
scroll to position [1085, 0]
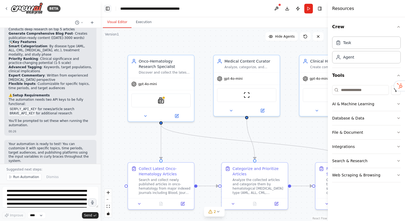
click at [107, 8] on button "Toggle Left Sidebar" at bounding box center [108, 9] width 8 height 8
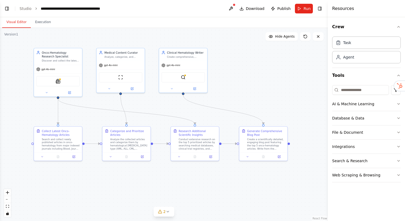
drag, startPoint x: 283, startPoint y: 124, endPoint x: 247, endPoint y: 94, distance: 47.0
click at [247, 94] on div ".deletable-edge-delete-btn { width: 20px; height: 20px; border: 0px solid #ffff…" at bounding box center [164, 124] width 328 height 193
click at [48, 92] on button at bounding box center [47, 91] width 22 height 5
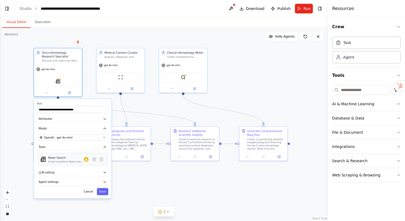
click at [66, 161] on div "A tool to perform News article search with a search_query." at bounding box center [66, 161] width 36 height 3
click at [103, 172] on icon "button" at bounding box center [105, 172] width 4 height 4
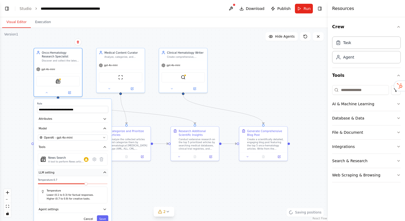
click at [103, 172] on icon "button" at bounding box center [105, 172] width 4 height 4
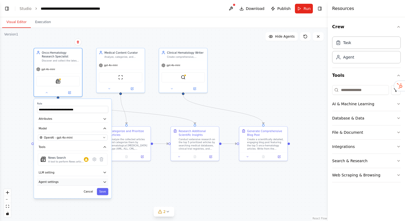
click at [103, 180] on icon "button" at bounding box center [105, 182] width 4 height 4
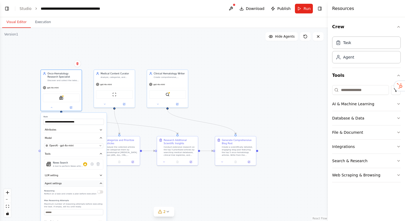
click at [99, 185] on button "Agent settings" at bounding box center [73, 183] width 61 height 6
click at [100, 131] on icon "button" at bounding box center [100, 129] width 3 height 3
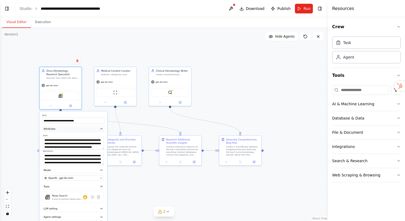
click at [100, 130] on icon "button" at bounding box center [101, 128] width 3 height 3
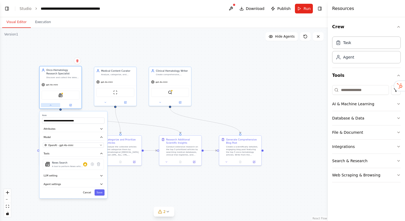
click at [50, 105] on icon at bounding box center [50, 104] width 1 height 1
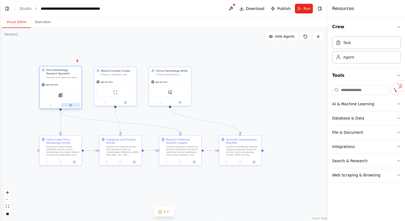
click at [71, 105] on icon at bounding box center [71, 105] width 2 height 2
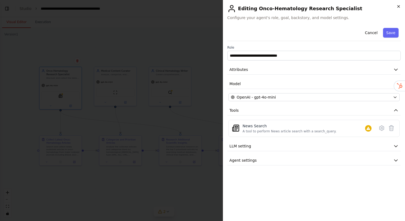
click at [400, 5] on icon "button" at bounding box center [399, 6] width 4 height 4
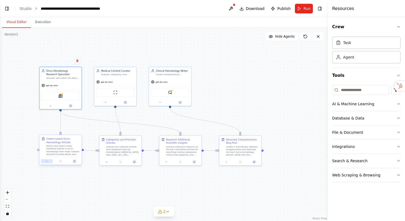
click at [46, 162] on icon at bounding box center [46, 160] width 3 height 3
click at [48, 160] on button at bounding box center [47, 161] width 12 height 4
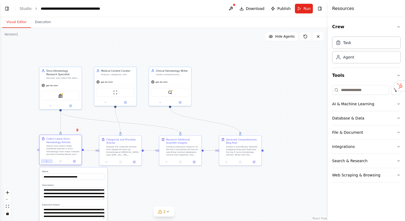
click at [48, 160] on button at bounding box center [47, 161] width 12 height 4
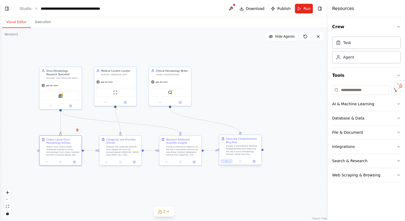
click at [226, 160] on icon at bounding box center [226, 160] width 3 height 3
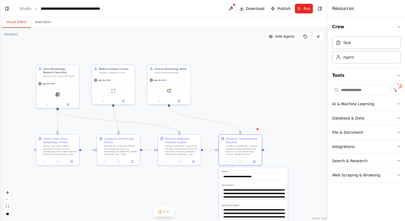
click at [223, 84] on div ".deletable-edge-delete-btn { width: 20px; height: 20px; border: 0px solid #ffff…" at bounding box center [164, 124] width 328 height 193
